Goal: Task Accomplishment & Management: Manage account settings

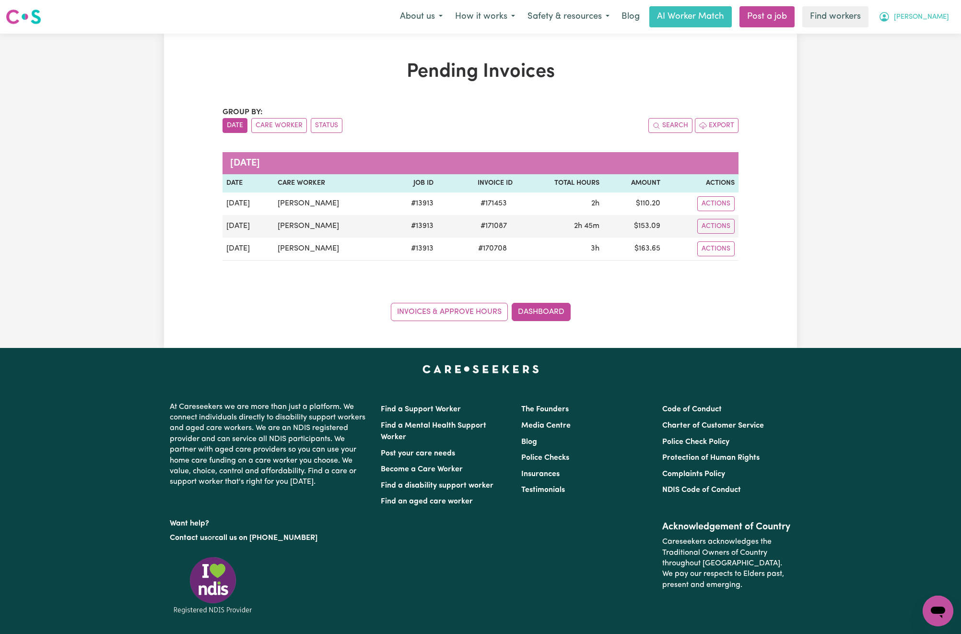
drag, startPoint x: 0, startPoint y: 0, endPoint x: 932, endPoint y: 13, distance: 931.6
click at [932, 13] on span "[PERSON_NAME]" at bounding box center [921, 17] width 55 height 11
click at [927, 59] on link "Logout" at bounding box center [917, 55] width 76 height 18
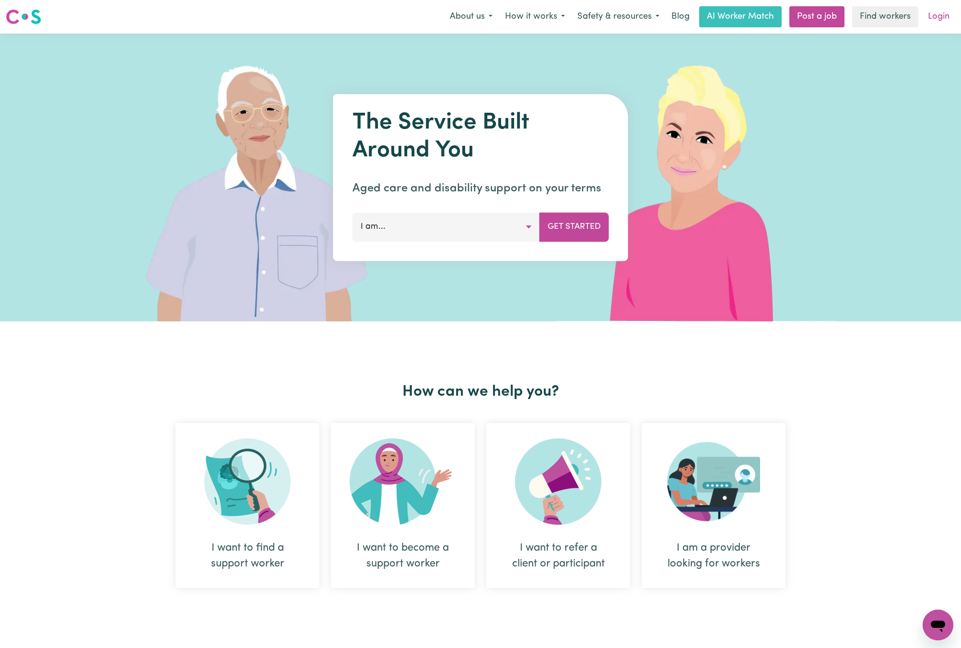
click at [938, 12] on link "Login" at bounding box center [938, 16] width 33 height 21
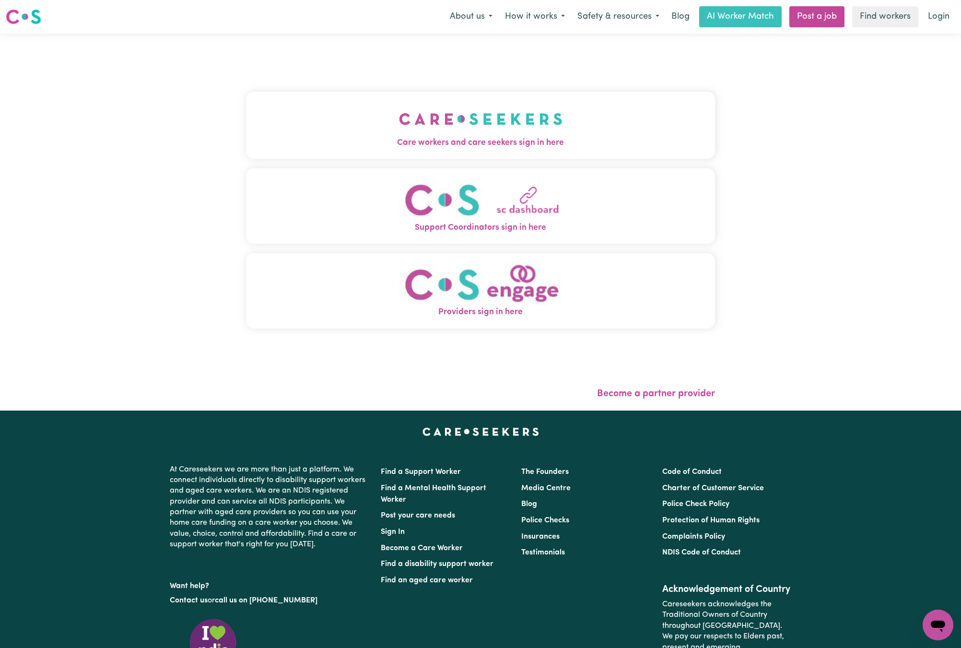
click at [360, 142] on span "Care workers and care seekers sign in here" at bounding box center [480, 143] width 469 height 12
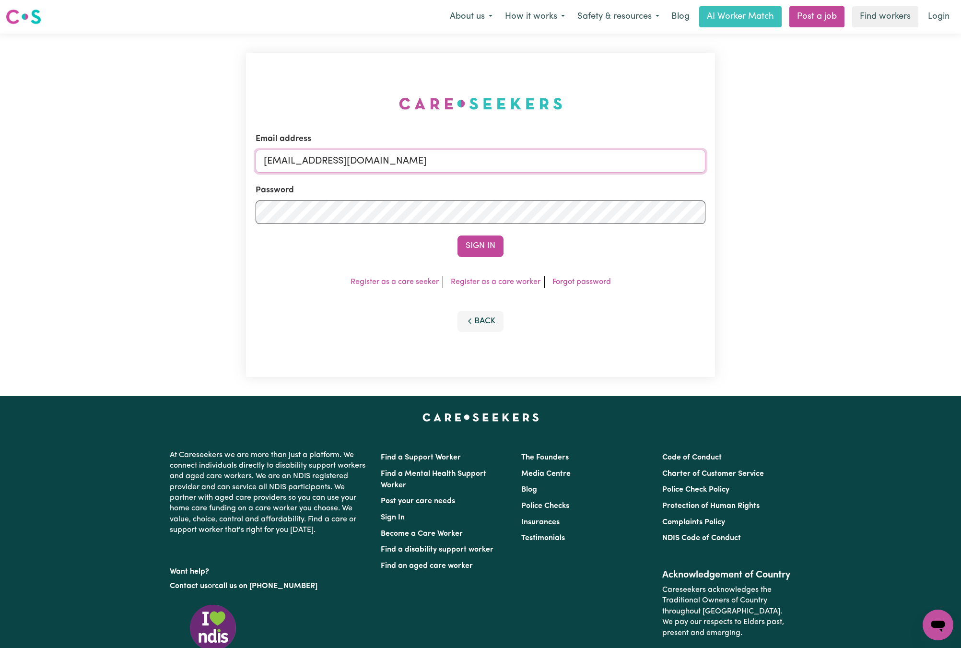
drag, startPoint x: 313, startPoint y: 157, endPoint x: 920, endPoint y: 156, distance: 606.8
click at [920, 156] on div "Email address [EMAIL_ADDRESS][DOMAIN_NAME] Password Sign In Register as a care …" at bounding box center [480, 215] width 961 height 363
paste input "[EMAIL_ADDRESS][DOMAIN_NAME]"
click at [458, 236] on button "Sign In" at bounding box center [481, 246] width 46 height 21
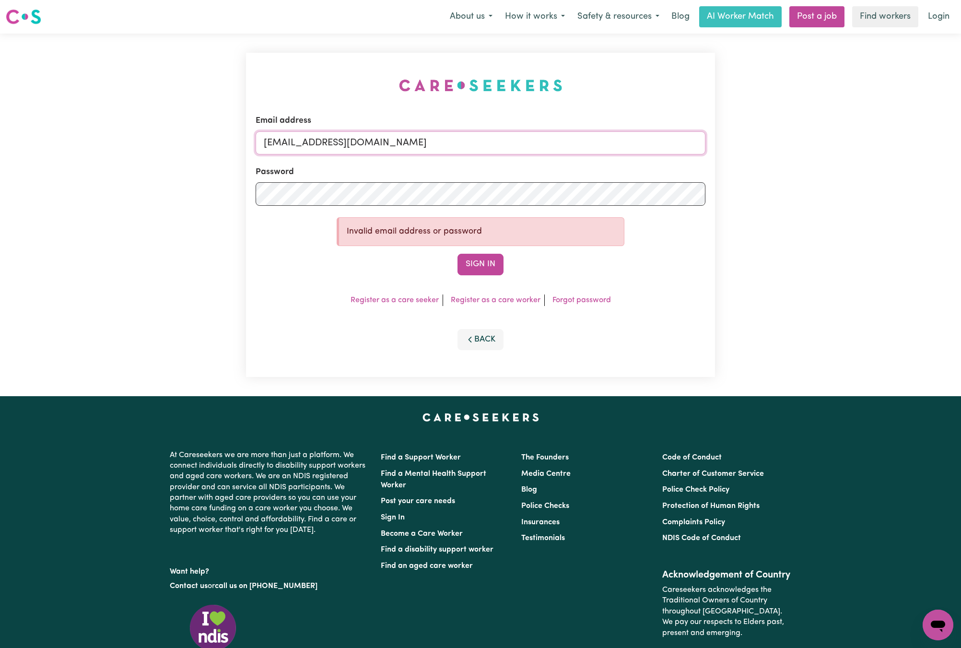
drag, startPoint x: 313, startPoint y: 143, endPoint x: 640, endPoint y: 144, distance: 327.6
click at [640, 144] on input "[EMAIL_ADDRESS][DOMAIN_NAME]" at bounding box center [481, 142] width 450 height 23
paste input "gm"
type input "superuser~[EMAIL_ADDRESS][DOMAIN_NAME]"
click at [458, 254] on button "Sign In" at bounding box center [481, 264] width 46 height 21
